Goal: Communication & Community: Answer question/provide support

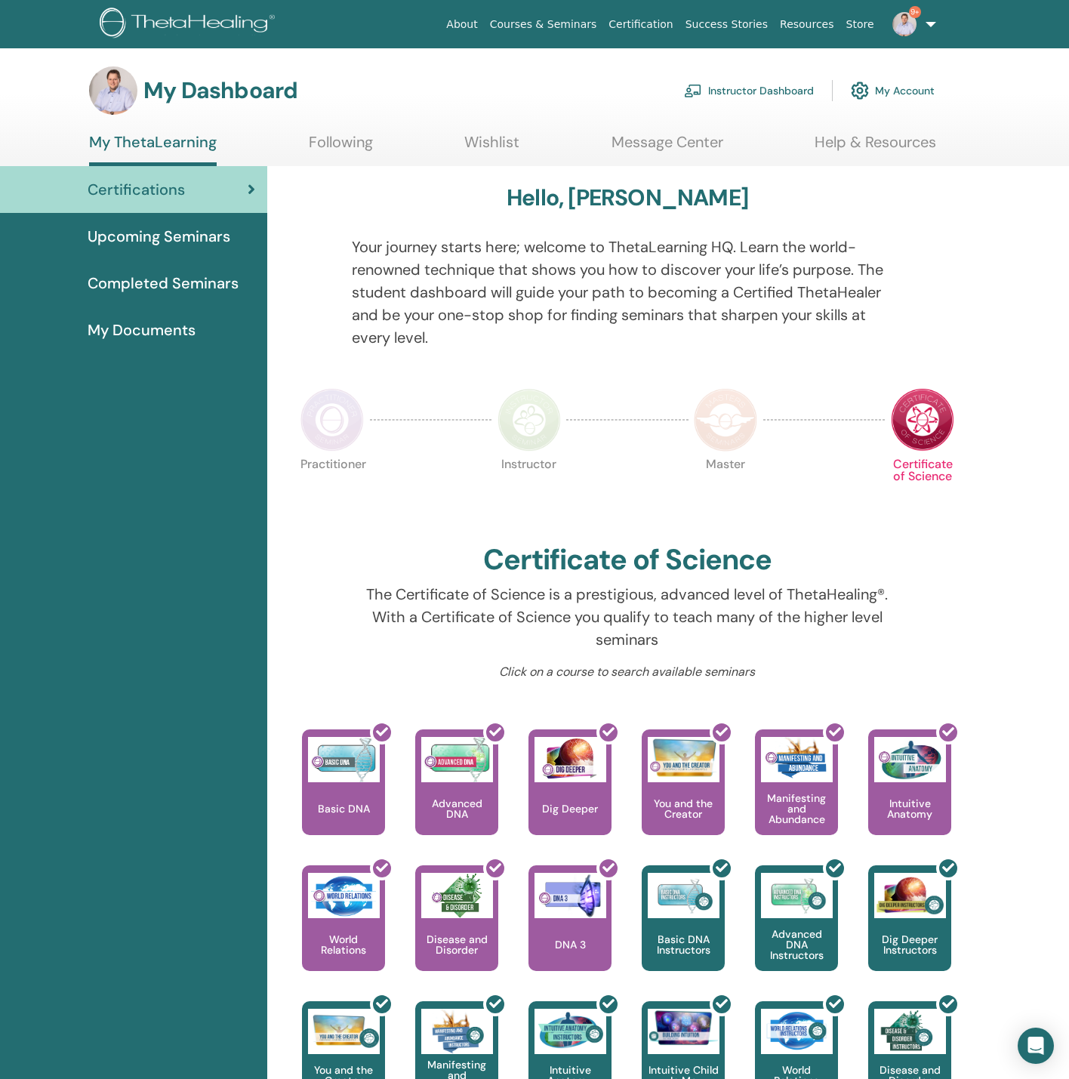
click at [906, 94] on link "My Account" at bounding box center [893, 90] width 84 height 33
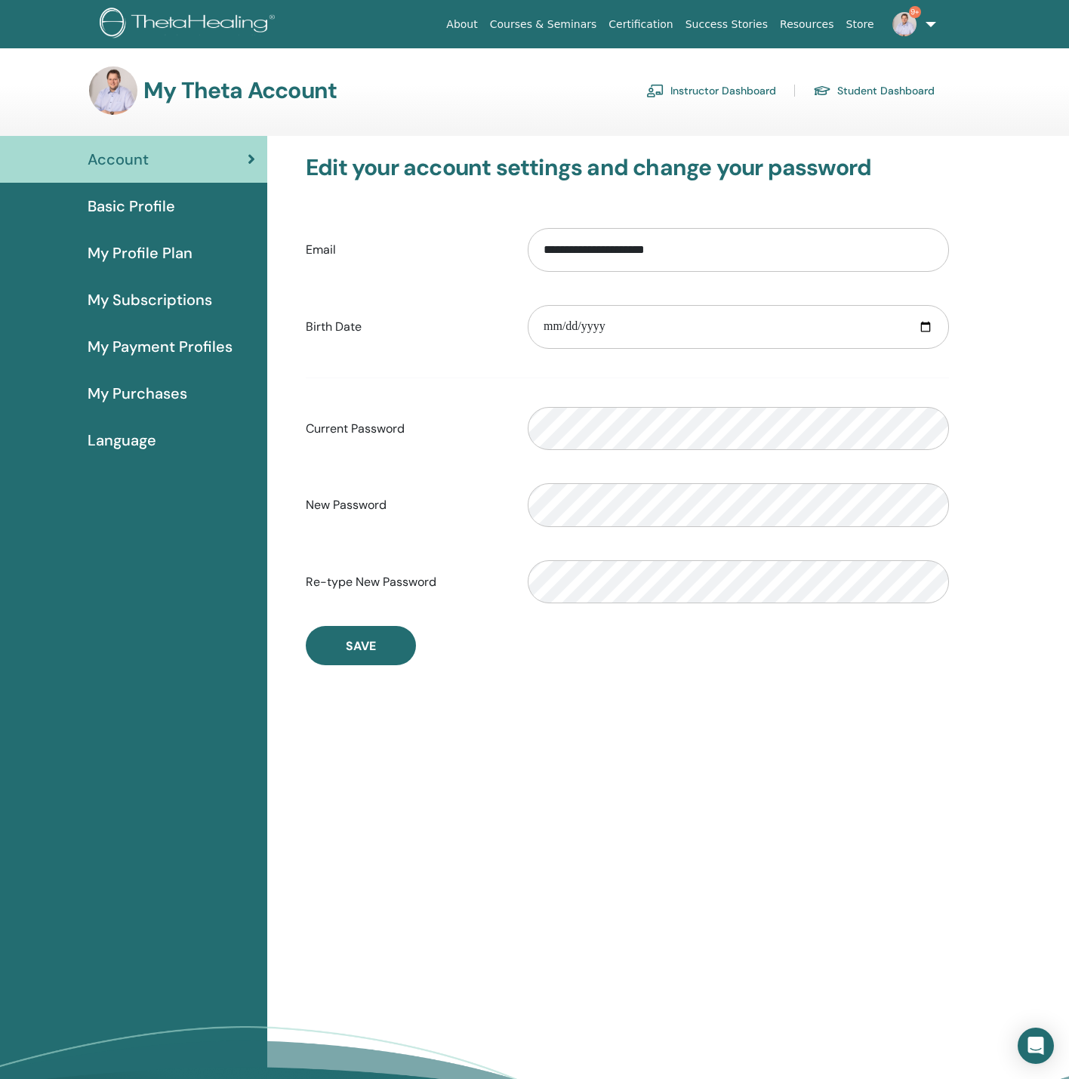
click at [928, 35] on link "9+" at bounding box center [912, 24] width 62 height 48
click at [884, 285] on link "Messages 3" at bounding box center [902, 284] width 147 height 24
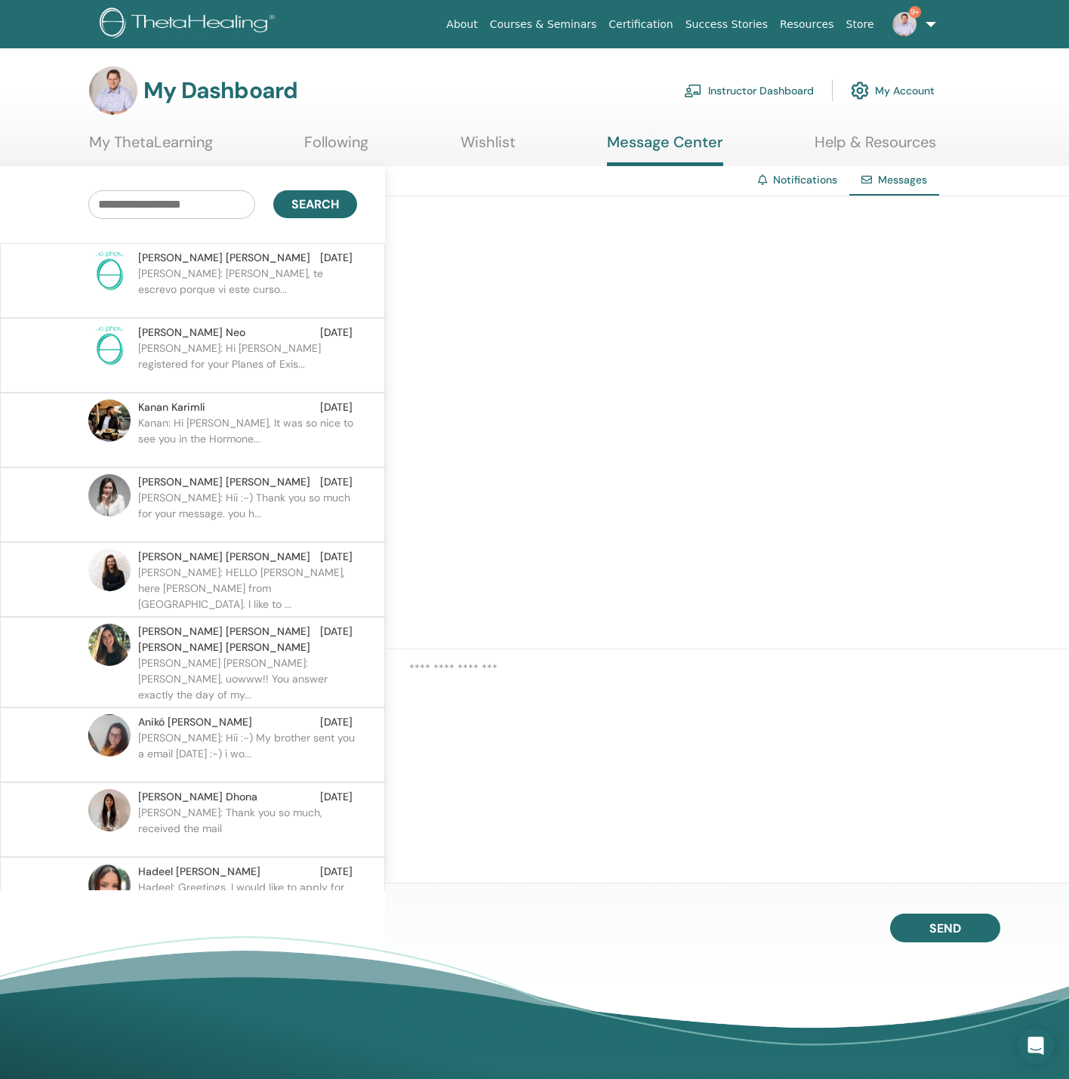
click at [246, 267] on p "[PERSON_NAME]: [PERSON_NAME], te escrevo porque vi este curso..." at bounding box center [247, 288] width 219 height 45
